Goal: Transaction & Acquisition: Download file/media

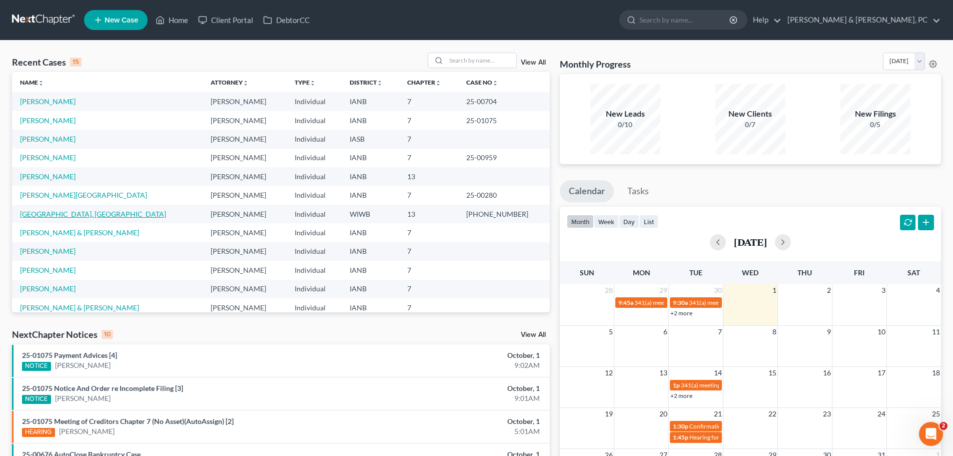
click at [47, 216] on link "[GEOGRAPHIC_DATA], [GEOGRAPHIC_DATA]" at bounding box center [93, 214] width 146 height 9
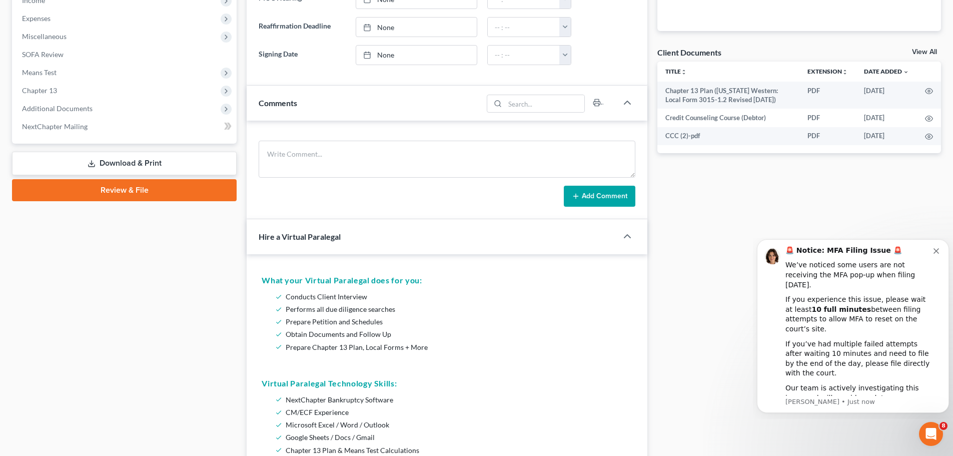
scroll to position [328, 0]
click at [129, 161] on link "Download & Print" at bounding box center [124, 164] width 225 height 24
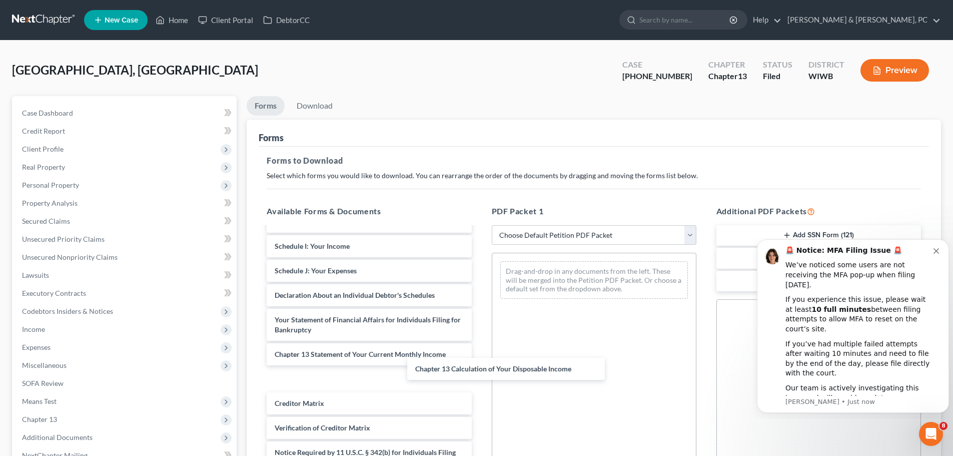
scroll to position [258, 0]
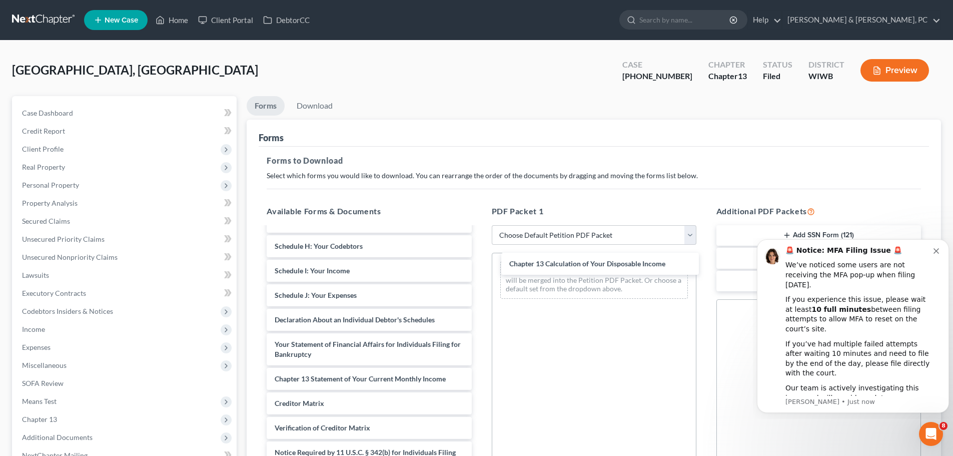
drag, startPoint x: 332, startPoint y: 379, endPoint x: 566, endPoint y: 264, distance: 261.4
click at [479, 264] on div "Chapter 13 Calculation of Your Disposable Income Chapter 13 Plan ([US_STATE] We…" at bounding box center [369, 234] width 221 height 528
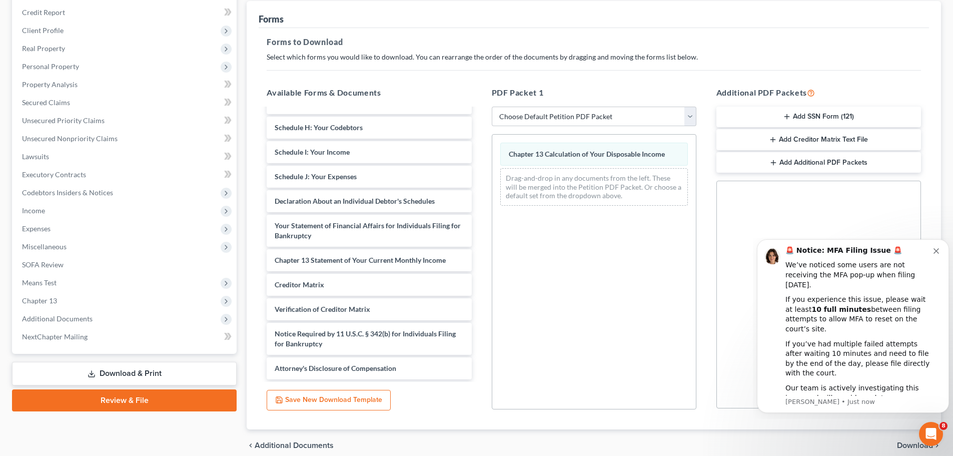
scroll to position [162, 0]
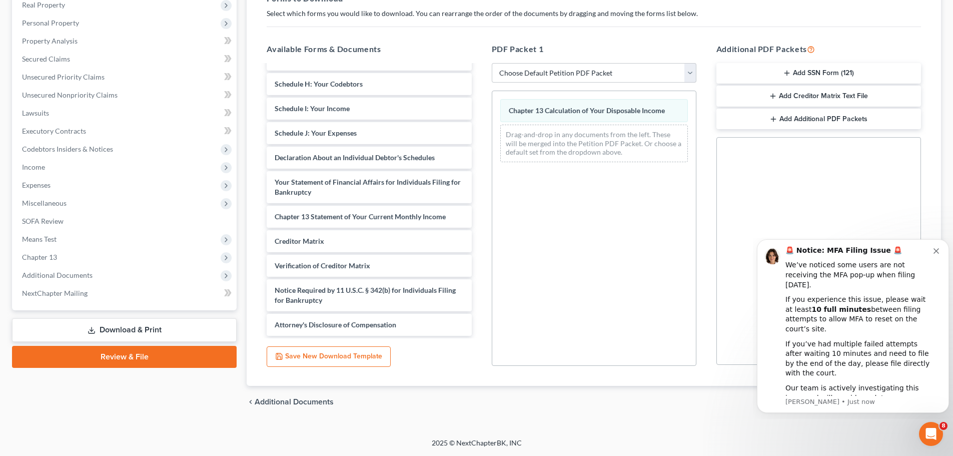
click at [936, 254] on icon "Dismiss notification" at bounding box center [937, 251] width 6 height 6
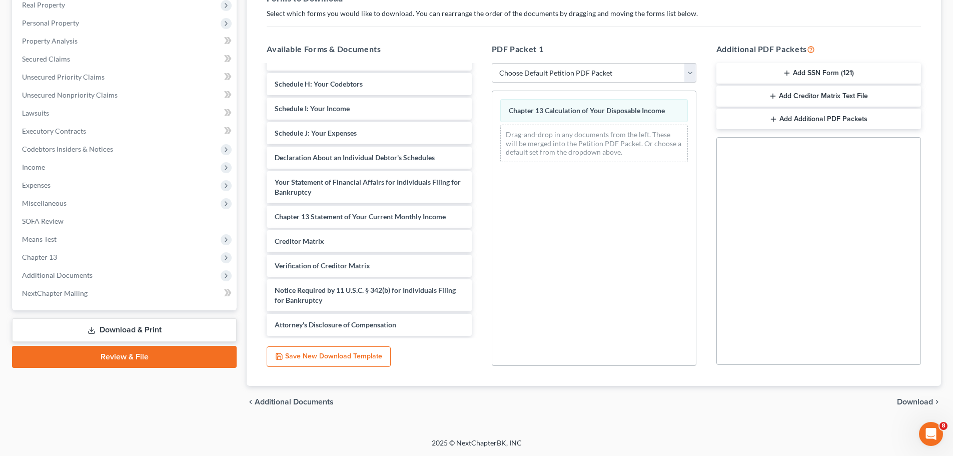
click at [909, 400] on span "Download" at bounding box center [915, 402] width 36 height 8
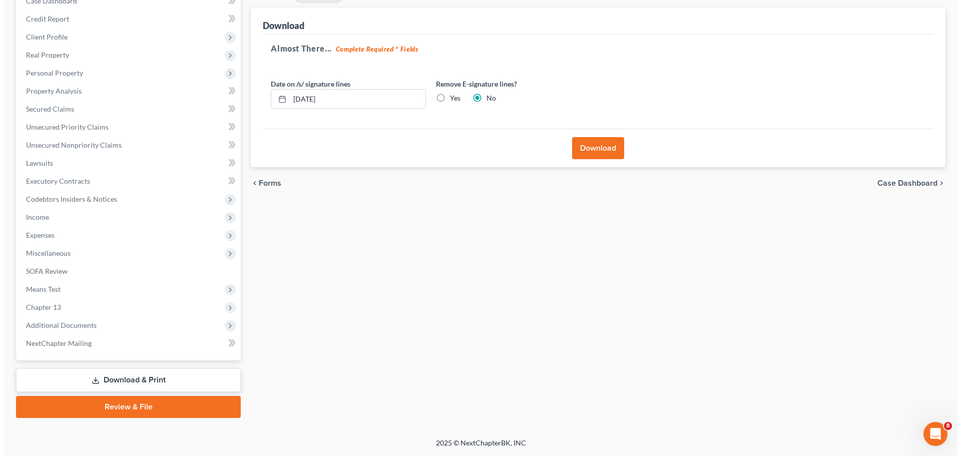
scroll to position [112, 0]
drag, startPoint x: 344, startPoint y: 100, endPoint x: 271, endPoint y: 104, distance: 72.6
click at [271, 104] on div "[DATE]" at bounding box center [344, 99] width 155 height 20
click at [446, 97] on label "Yes" at bounding box center [451, 98] width 11 height 10
click at [450, 97] on input "Yes" at bounding box center [453, 96] width 7 height 7
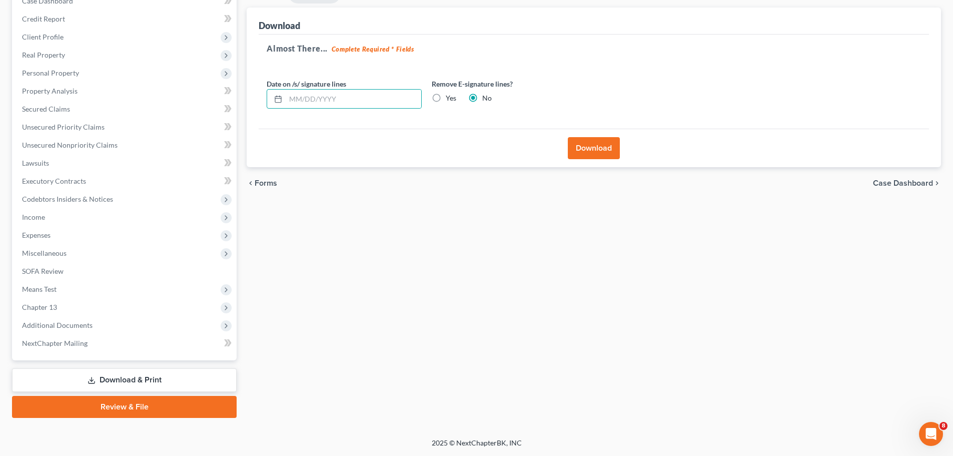
radio input "true"
radio input "false"
click at [605, 148] on button "Download" at bounding box center [594, 148] width 52 height 22
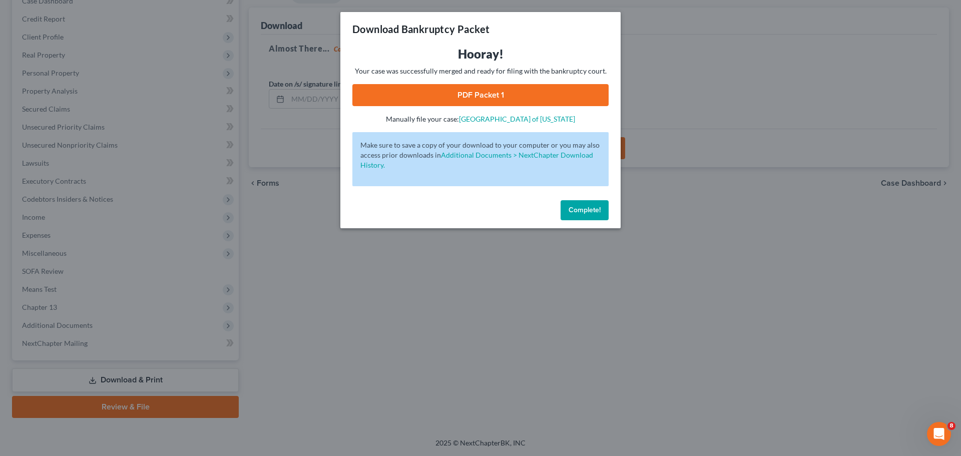
click at [481, 96] on link "PDF Packet 1" at bounding box center [480, 95] width 256 height 22
